Goal: Task Accomplishment & Management: Use online tool/utility

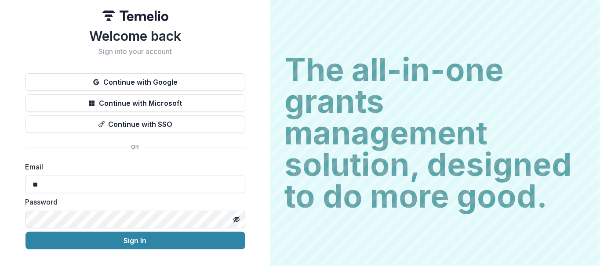
type input "*"
type input "**********"
click at [196, 203] on label "Password" at bounding box center [132, 202] width 215 height 11
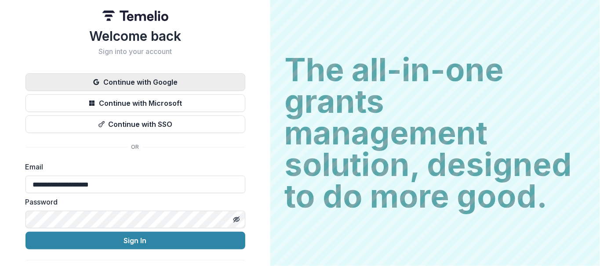
click at [122, 82] on button "Continue with Google" at bounding box center [135, 82] width 220 height 18
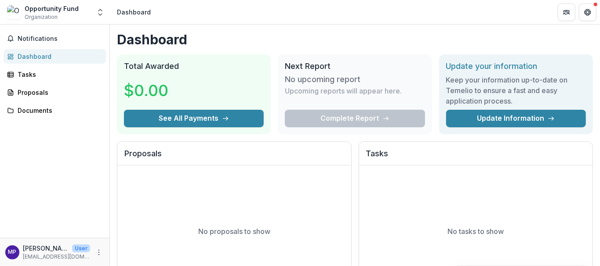
click at [36, 59] on div "Dashboard" at bounding box center [58, 56] width 81 height 9
click at [99, 11] on icon "Open entity switcher" at bounding box center [100, 12] width 9 height 9
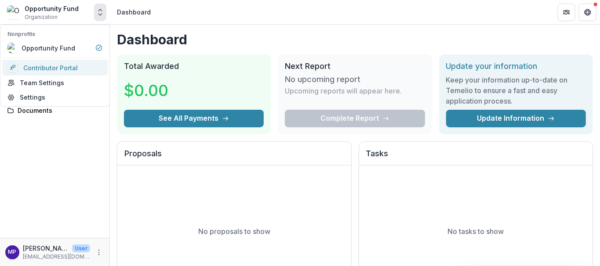
click at [71, 68] on link "Contributor Portal" at bounding box center [55, 68] width 106 height 16
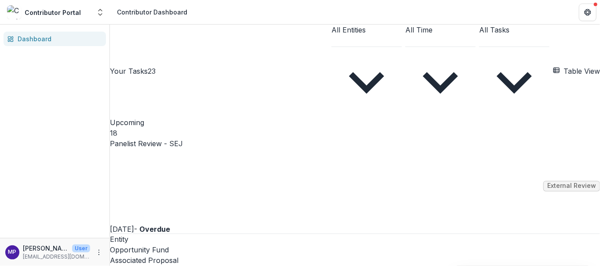
scroll to position [264, 0]
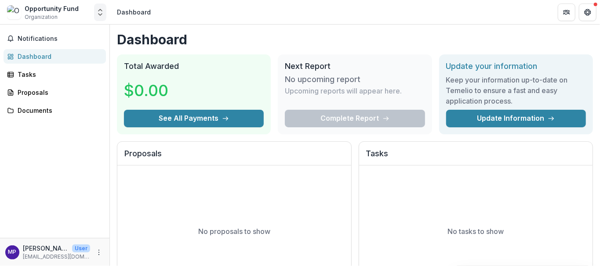
click at [98, 12] on icon "Open entity switcher" at bounding box center [100, 12] width 9 height 9
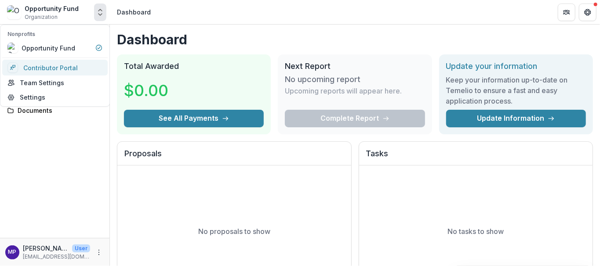
click at [66, 68] on link "Contributor Portal" at bounding box center [55, 68] width 106 height 16
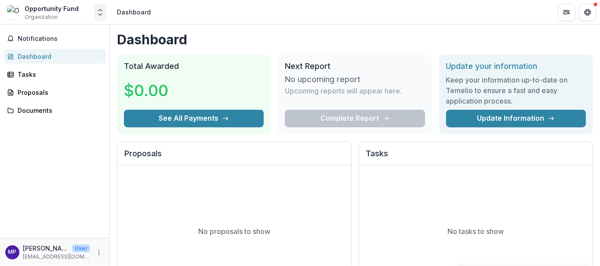
click at [98, 11] on polyline "Open entity switcher" at bounding box center [100, 10] width 4 height 2
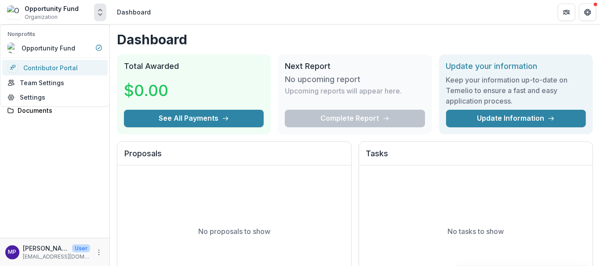
click at [64, 65] on link "Contributor Portal" at bounding box center [55, 68] width 106 height 16
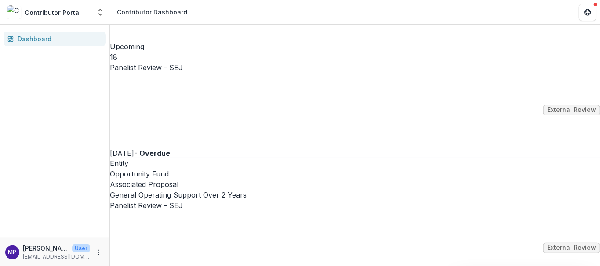
scroll to position [155, 0]
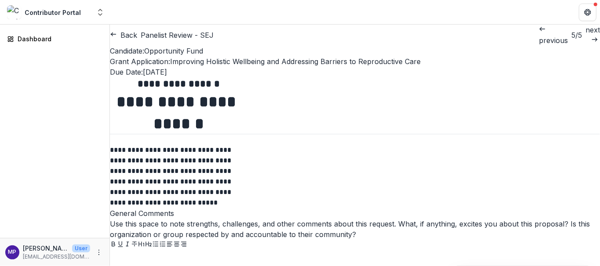
click at [136, 36] on button "Back" at bounding box center [123, 35] width 27 height 11
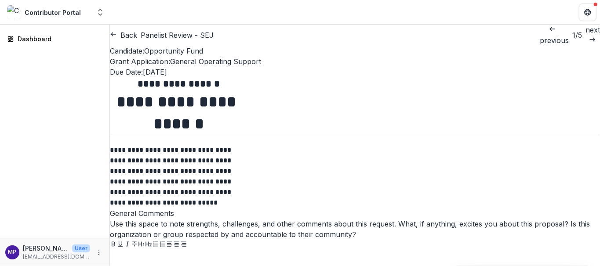
scroll to position [12, 0]
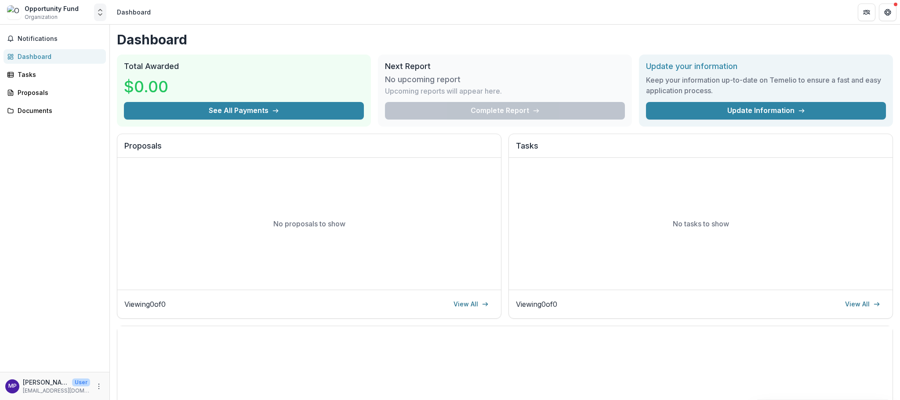
click at [101, 15] on icon "Open entity switcher" at bounding box center [100, 12] width 9 height 9
click at [85, 79] on link "Contributor Portal" at bounding box center [57, 71] width 106 height 16
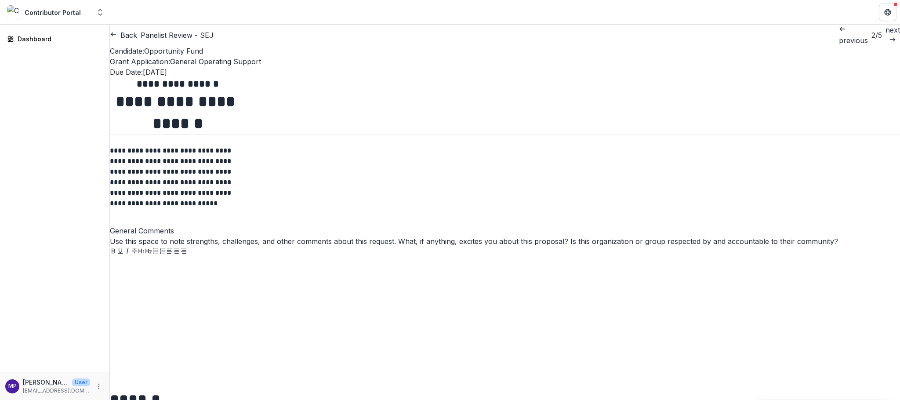
click at [135, 36] on button "Back" at bounding box center [123, 35] width 27 height 11
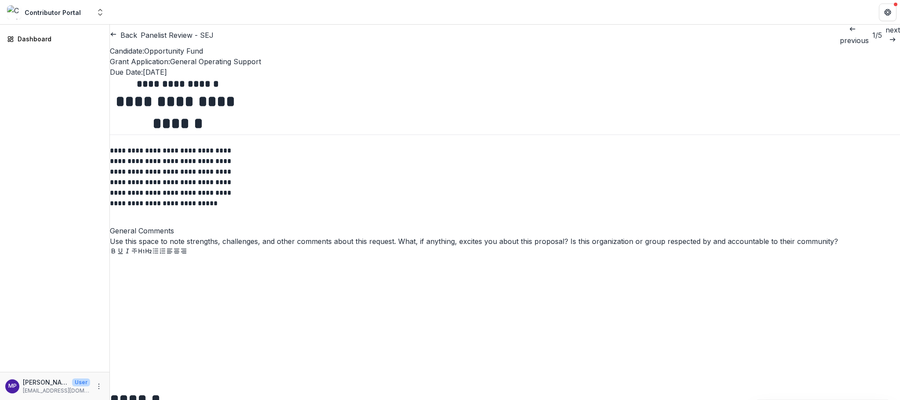
scroll to position [931, 0]
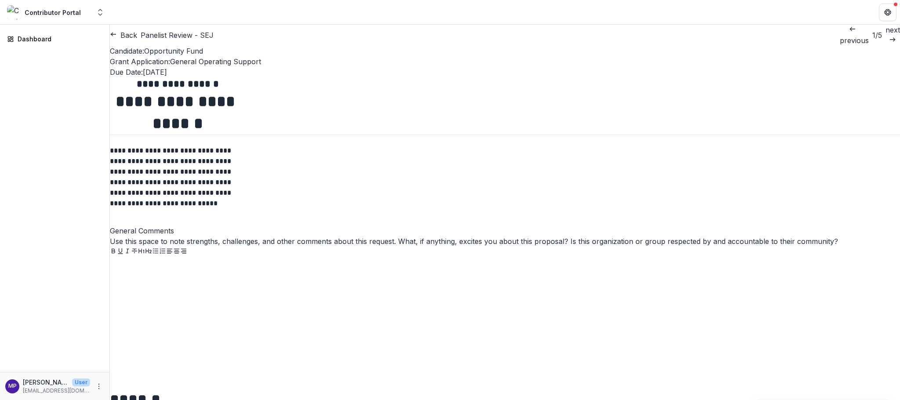
scroll to position [20, 0]
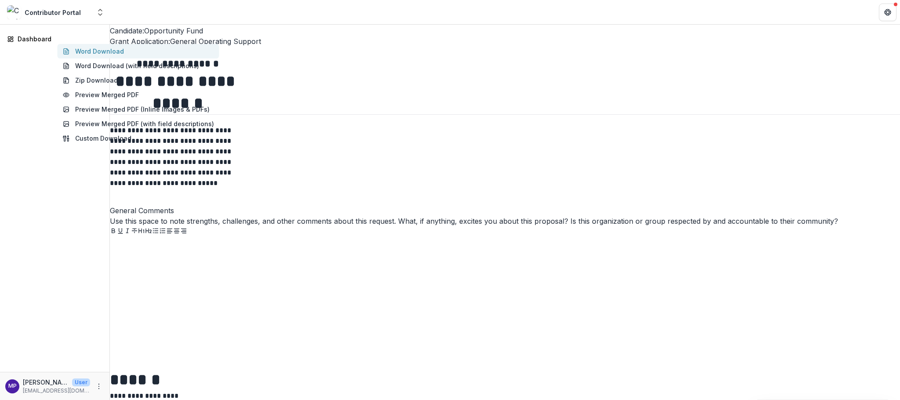
click at [219, 58] on button "Word Download" at bounding box center [139, 51] width 162 height 15
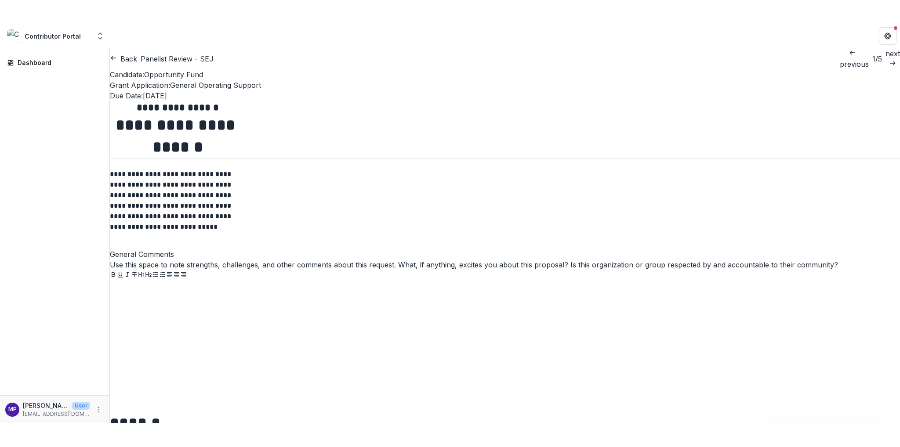
scroll to position [0, 0]
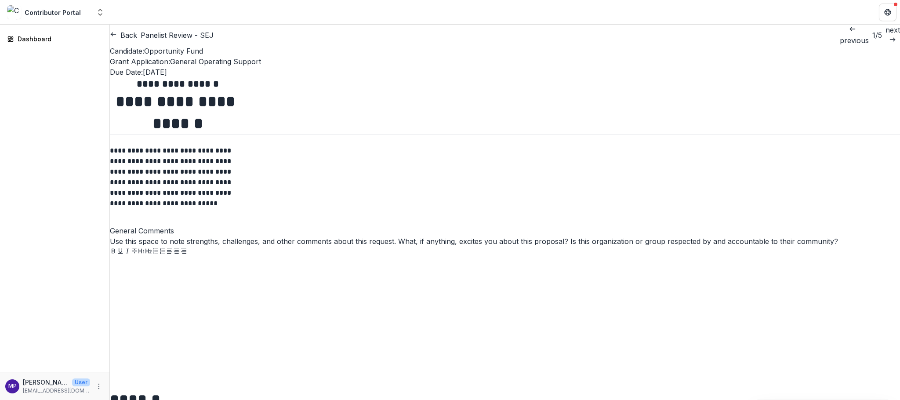
click at [117, 33] on icon "button" at bounding box center [113, 34] width 7 height 7
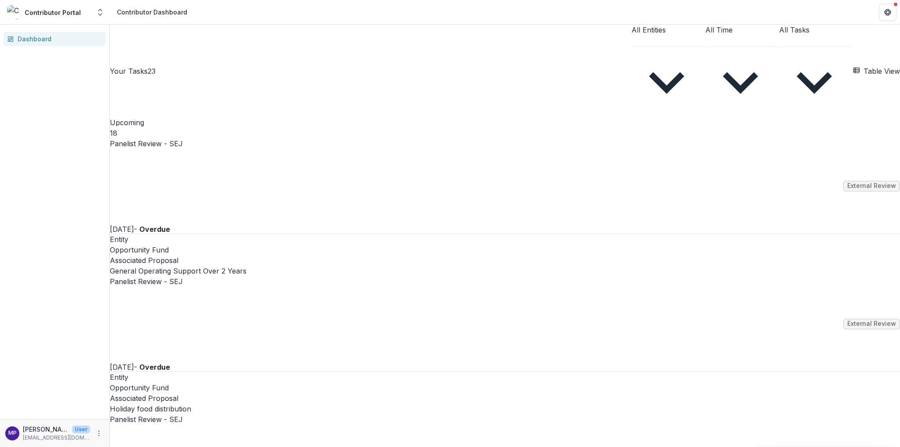
click at [183, 400] on link "Panelist Review - SEJ" at bounding box center [146, 420] width 73 height 11
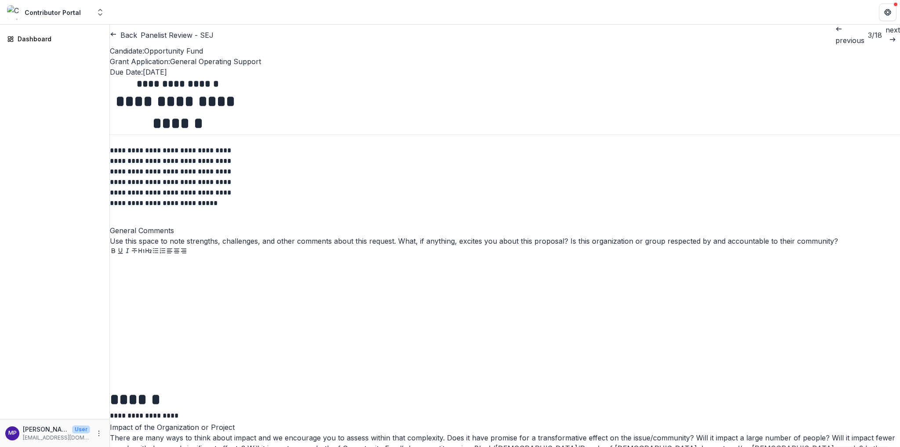
click at [137, 37] on button "Back" at bounding box center [123, 35] width 27 height 11
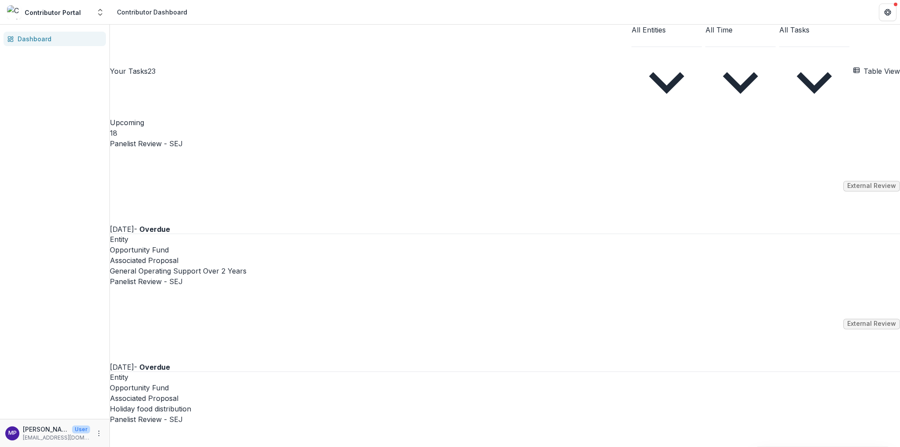
click at [183, 138] on link "Panelist Review - SEJ" at bounding box center [146, 143] width 73 height 11
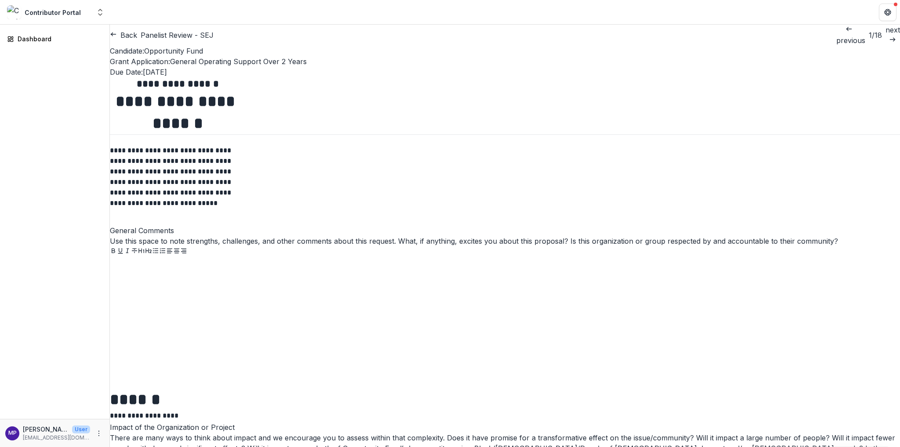
click at [137, 37] on button "Back" at bounding box center [123, 35] width 27 height 11
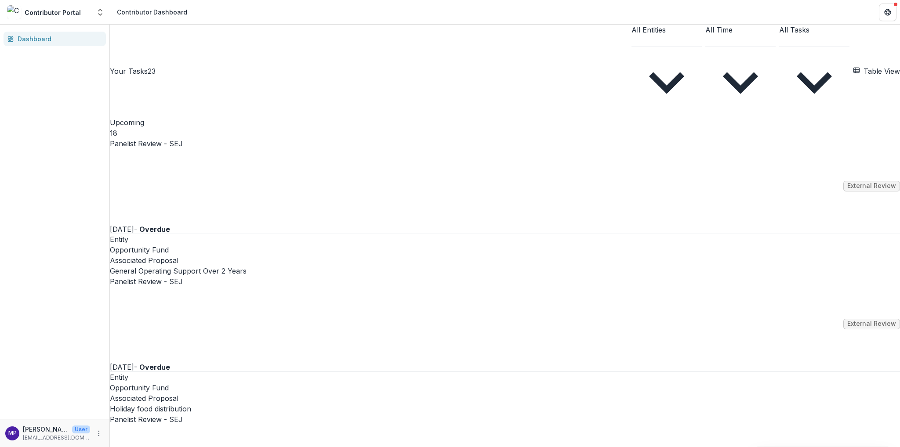
click at [183, 400] on link "Panelist Review - SEJ" at bounding box center [146, 420] width 73 height 11
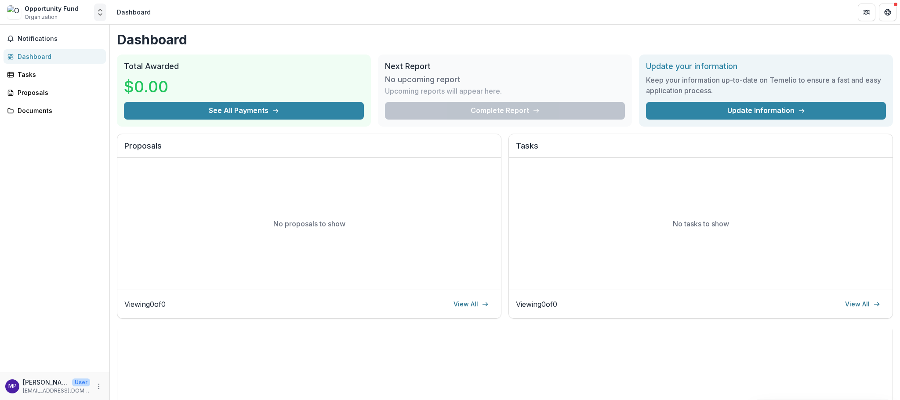
click at [100, 15] on icon "Open entity switcher" at bounding box center [100, 12] width 9 height 9
click at [79, 79] on link "Contributor Portal" at bounding box center [57, 71] width 106 height 16
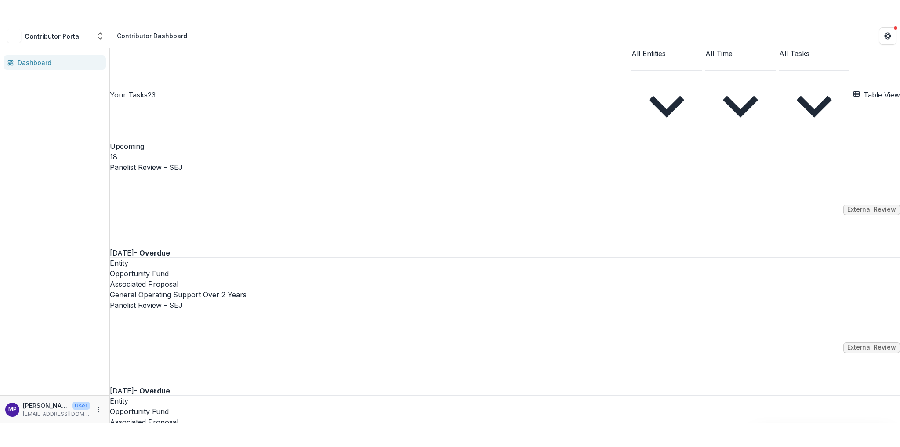
scroll to position [182, 0]
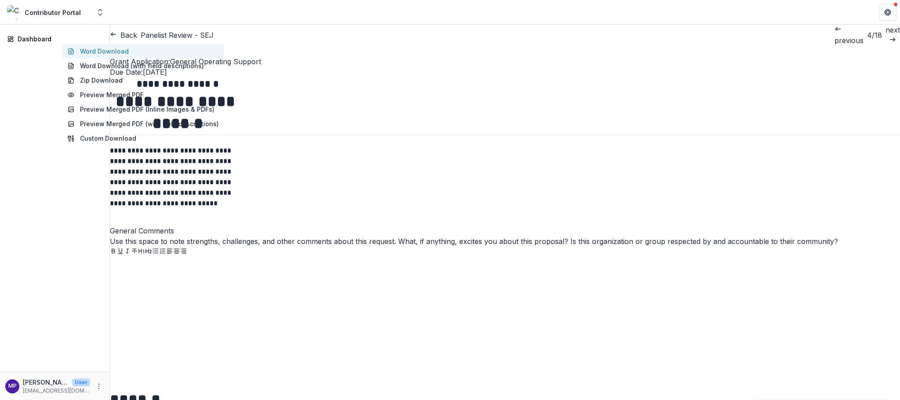
click at [224, 58] on button "Word Download" at bounding box center [143, 51] width 162 height 15
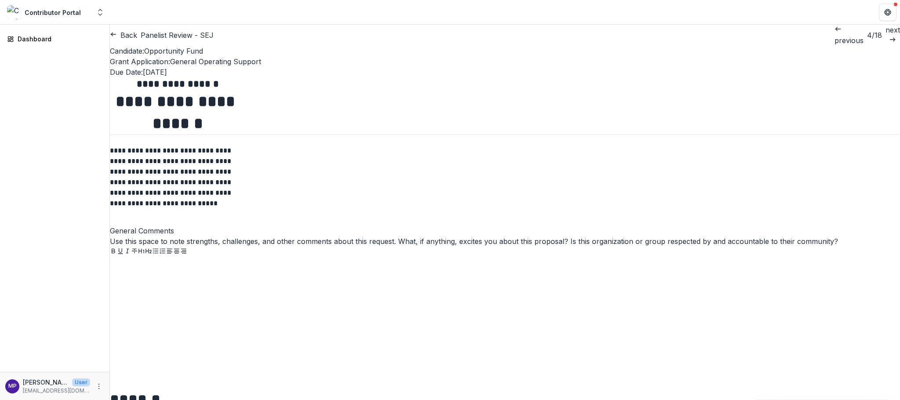
click at [137, 38] on button "Back" at bounding box center [123, 35] width 27 height 11
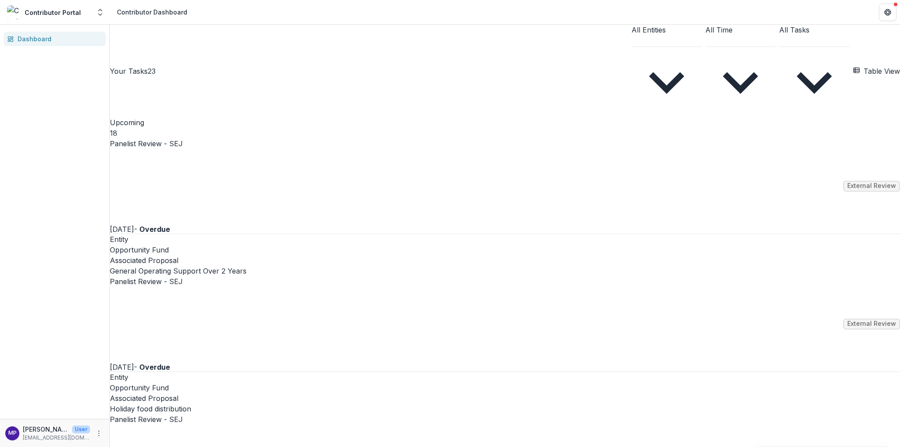
scroll to position [191, 0]
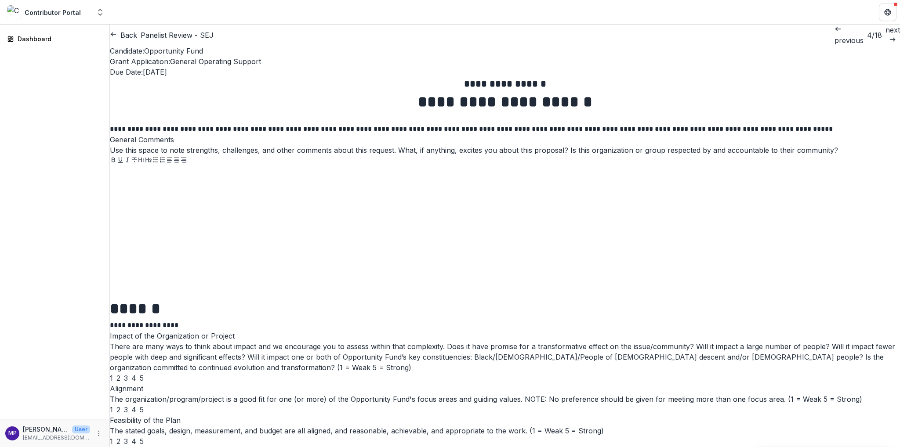
type input "*******"
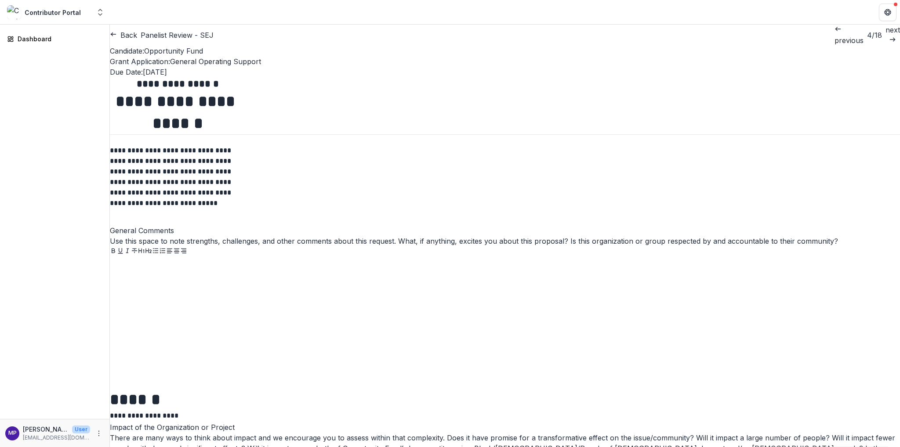
click at [137, 39] on button "Back" at bounding box center [123, 35] width 27 height 11
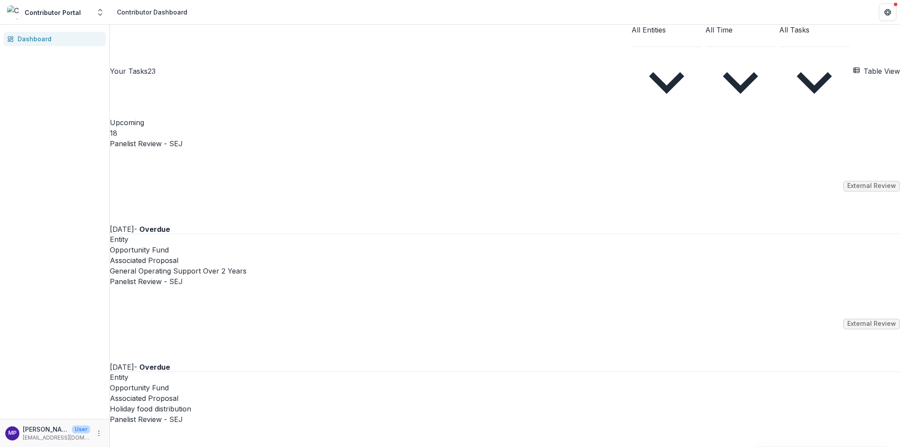
scroll to position [329, 0]
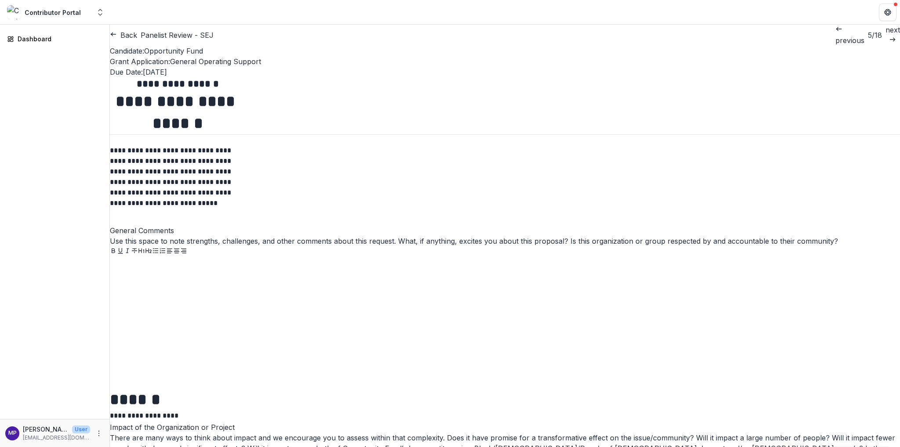
click at [886, 35] on p "next" at bounding box center [893, 30] width 15 height 11
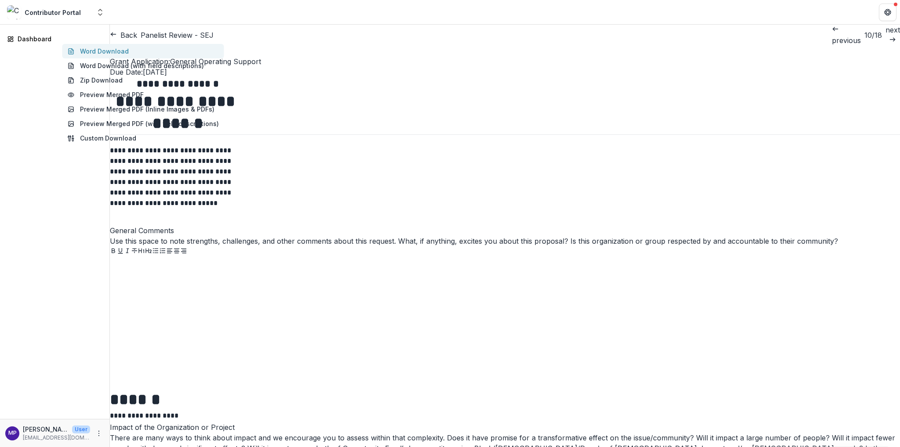
click at [224, 58] on button "Word Download" at bounding box center [143, 51] width 162 height 15
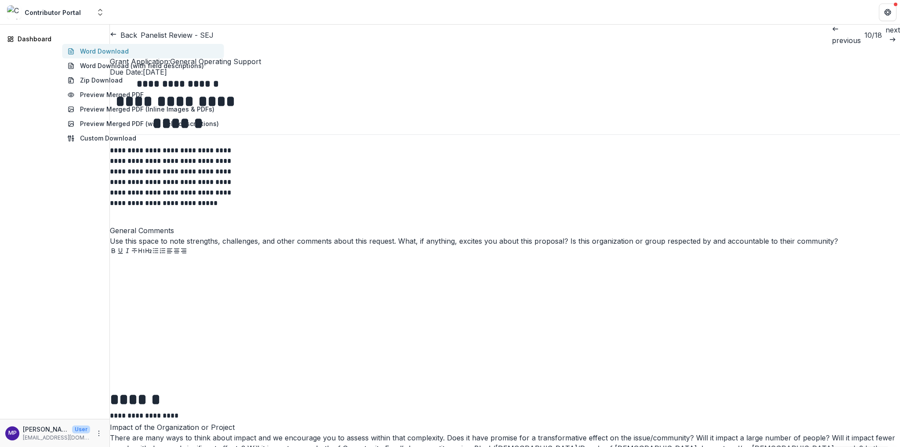
click at [224, 58] on button "Word Download" at bounding box center [143, 51] width 162 height 15
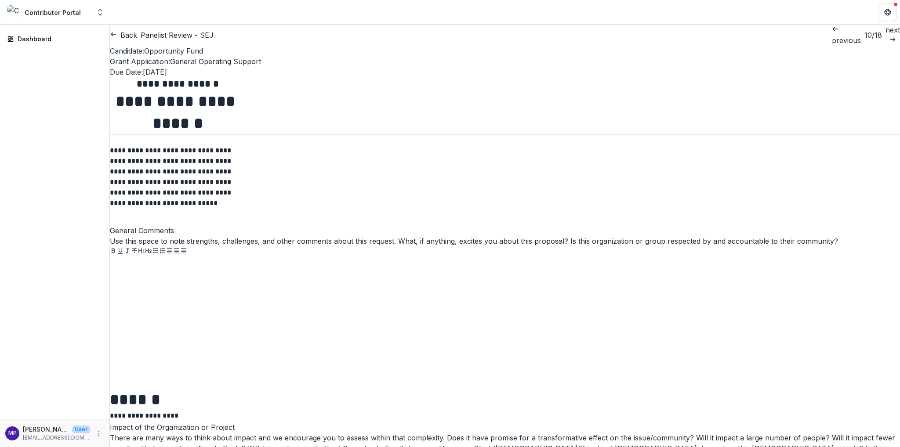
scroll to position [18, 0]
click at [886, 35] on p "next" at bounding box center [893, 30] width 15 height 11
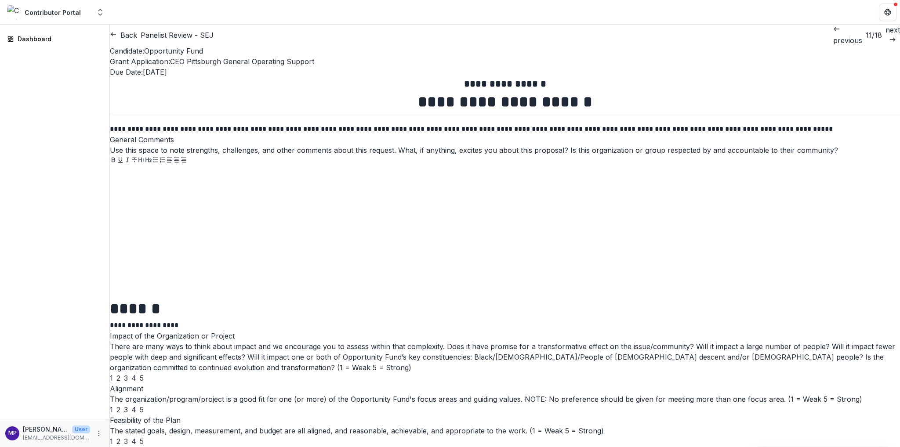
type input "*******"
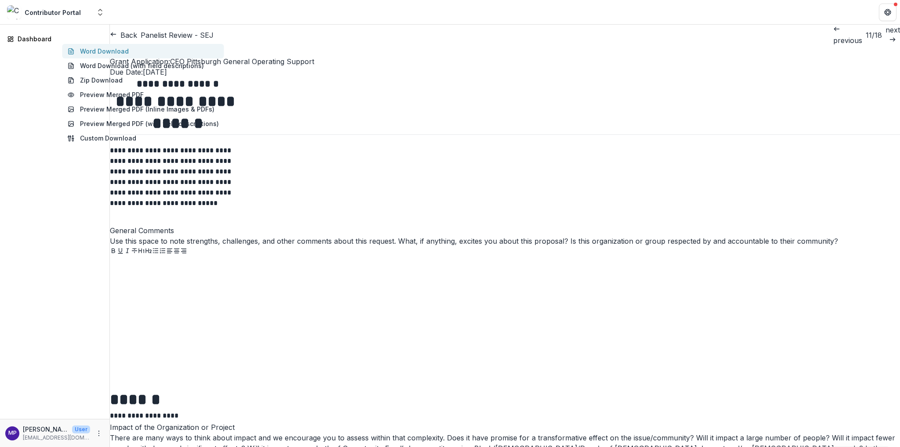
click at [224, 58] on button "Word Download" at bounding box center [143, 51] width 162 height 15
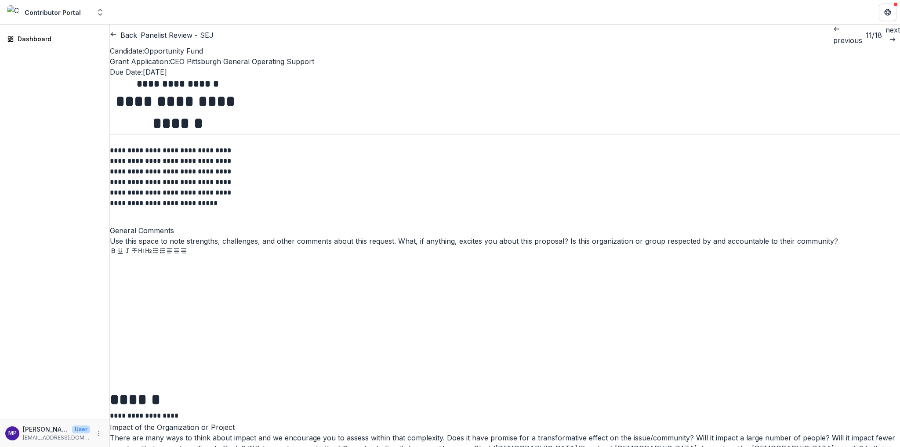
click at [886, 35] on p "next" at bounding box center [893, 30] width 15 height 11
click at [889, 36] on icon at bounding box center [892, 39] width 7 height 7
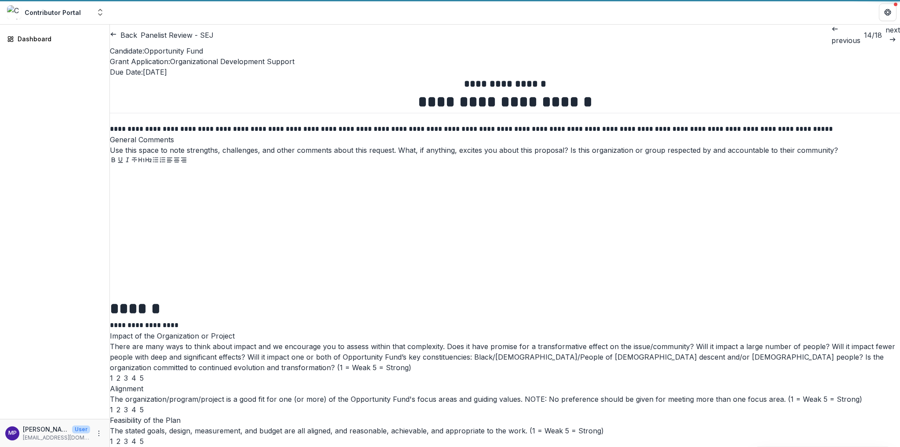
type input "*******"
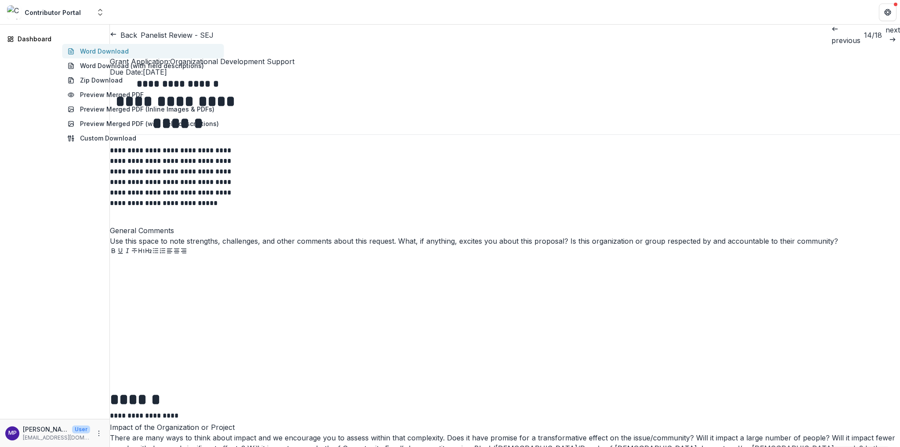
click at [224, 58] on button "Word Download" at bounding box center [143, 51] width 162 height 15
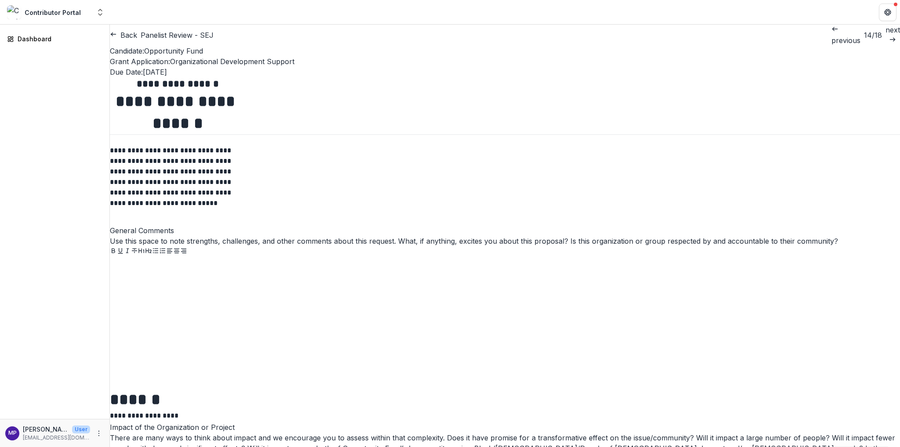
click at [886, 34] on p "next" at bounding box center [893, 30] width 15 height 11
click at [886, 35] on p "next" at bounding box center [893, 30] width 15 height 11
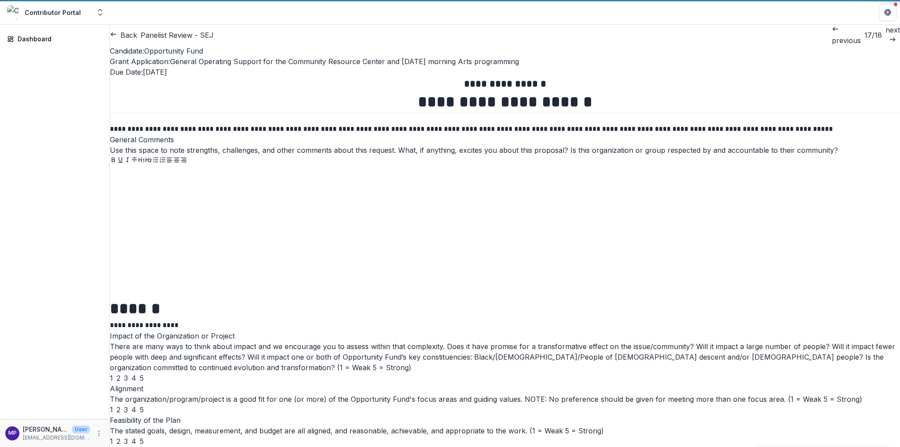
type input "*******"
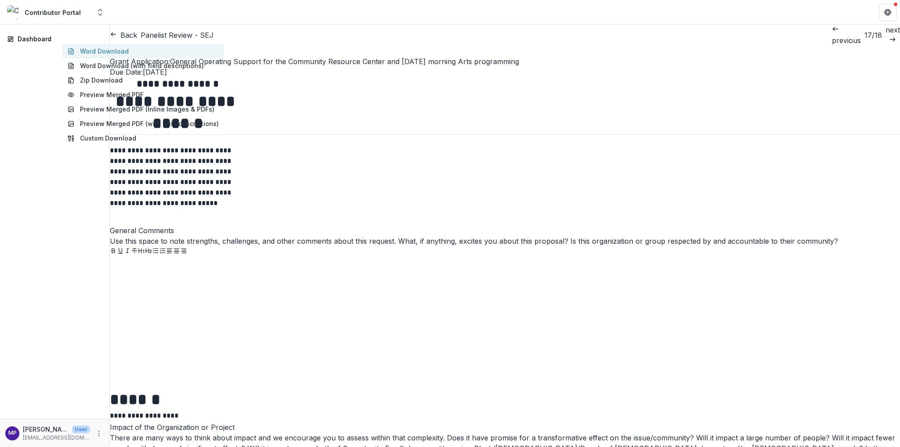
click at [224, 58] on button "Word Download" at bounding box center [143, 51] width 162 height 15
